Goal: Task Accomplishment & Management: Manage account settings

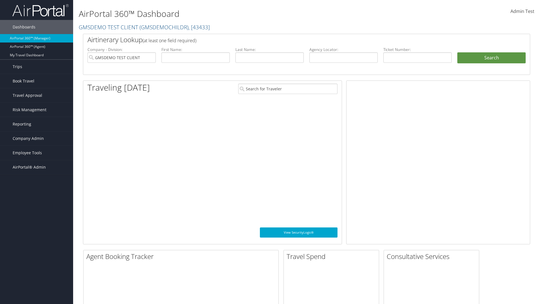
click at [37, 138] on span "Company Admin" at bounding box center [28, 138] width 31 height 14
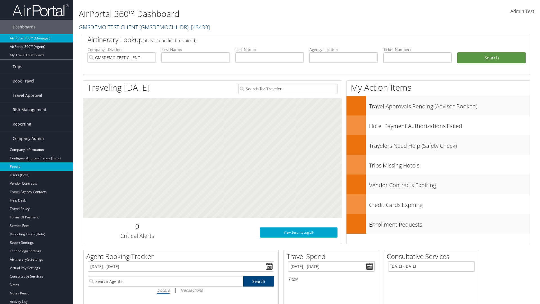
click at [37, 167] on link "People" at bounding box center [36, 166] width 73 height 8
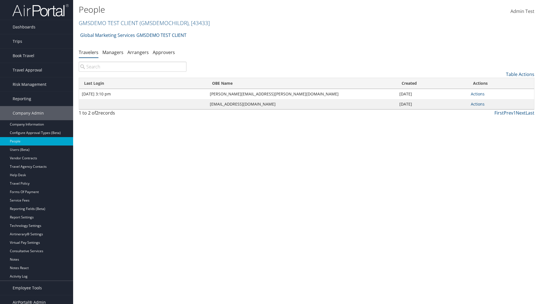
click at [133, 67] on input "search" at bounding box center [133, 67] width 108 height 10
type input "Jan 27, 2020 3:10 pm"
